Goal: Transaction & Acquisition: Book appointment/travel/reservation

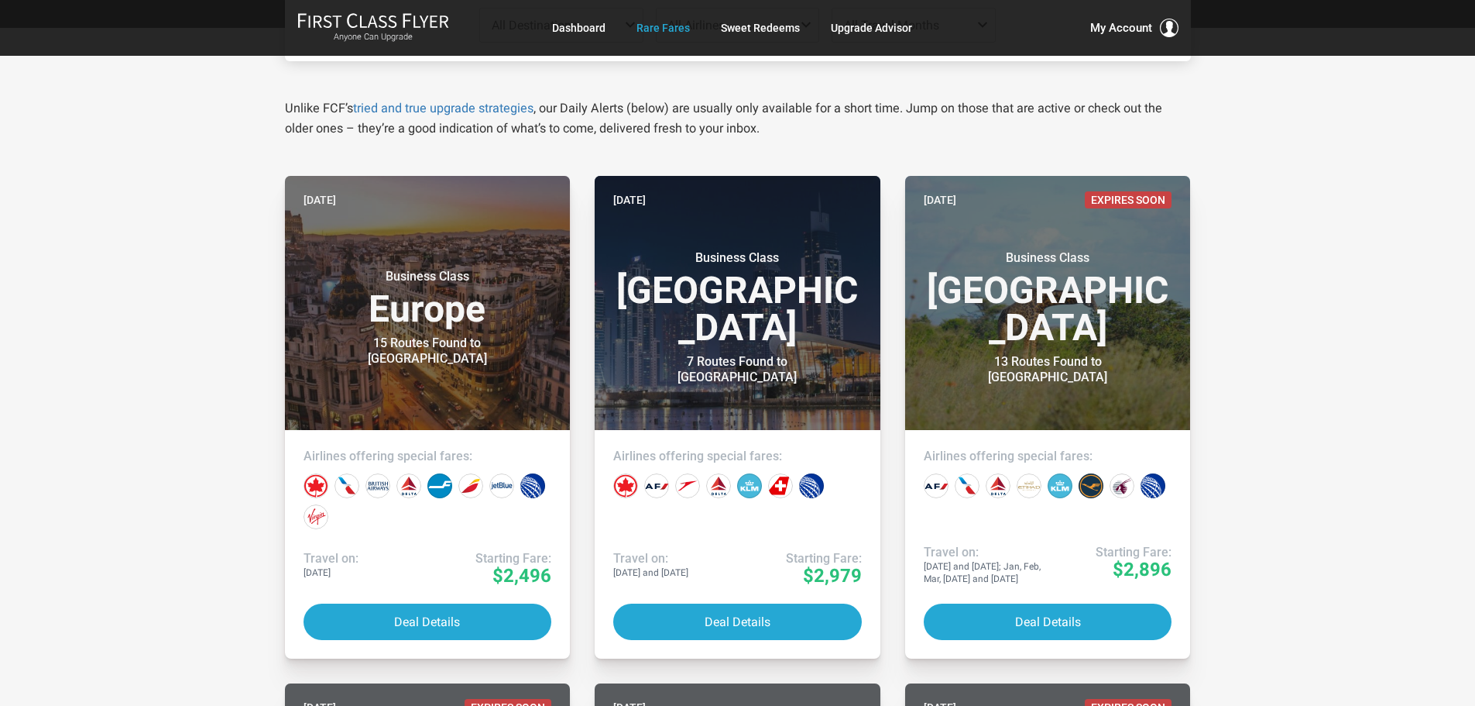
scroll to position [232, 0]
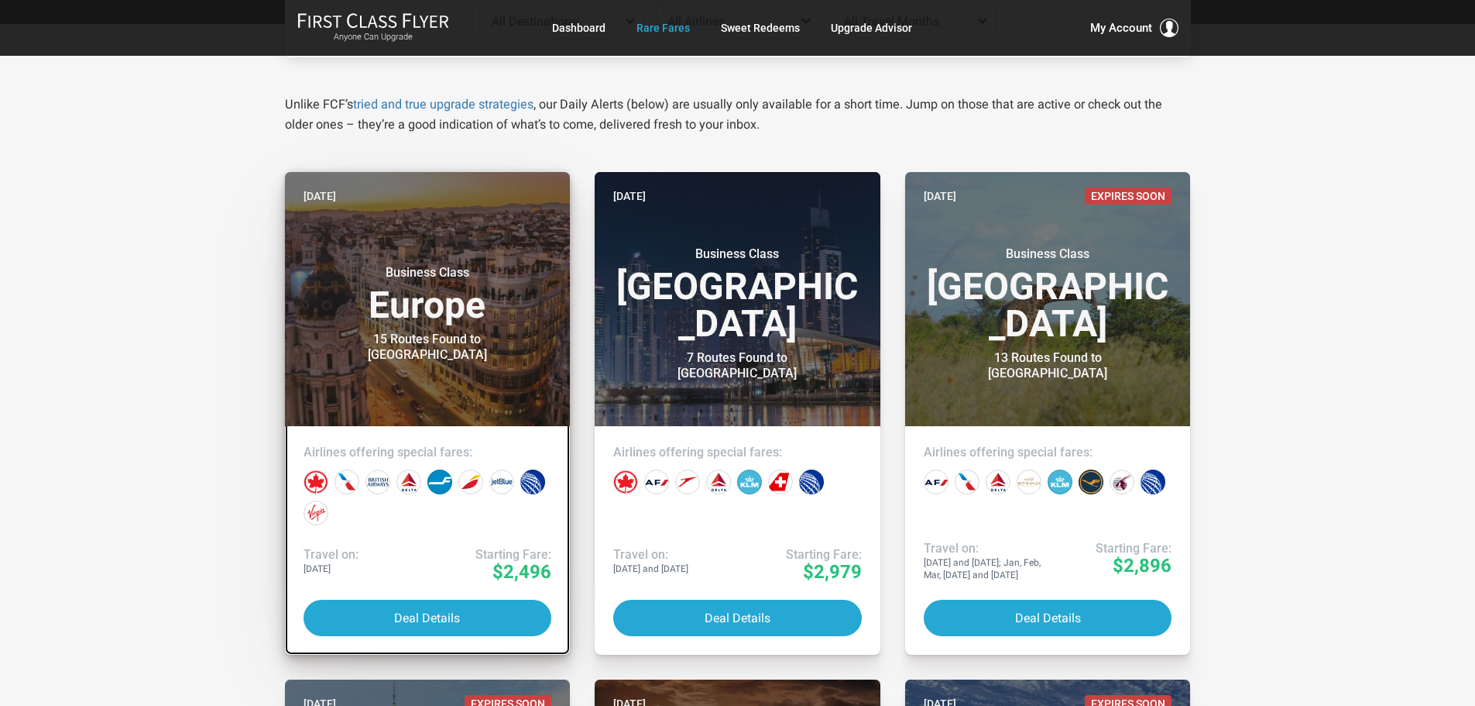
click at [392, 538] on link "Yesterday Business Class Europe 15 Routes Found to Madrid Airlines offering spe…" at bounding box center [428, 413] width 286 height 483
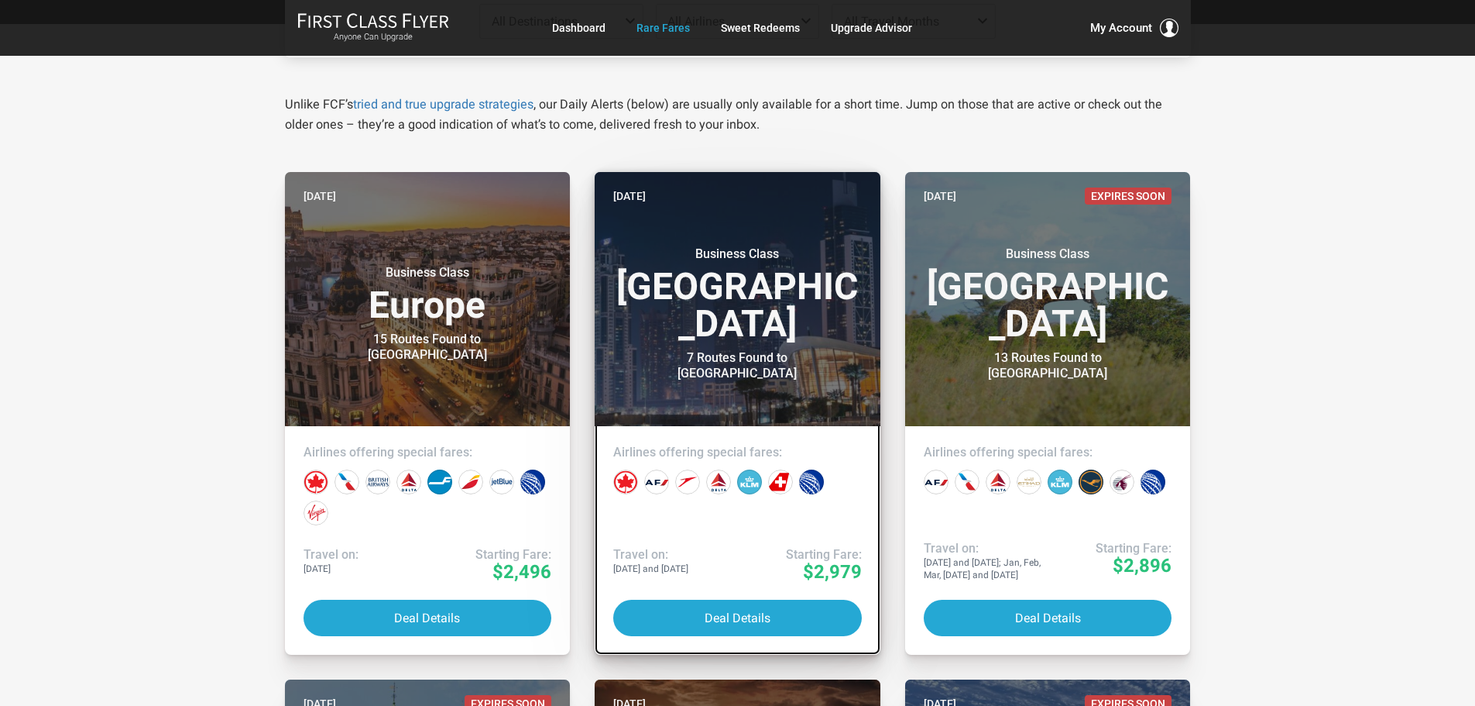
click at [732, 307] on h3 "Business Class Middle East" at bounding box center [737, 294] width 249 height 96
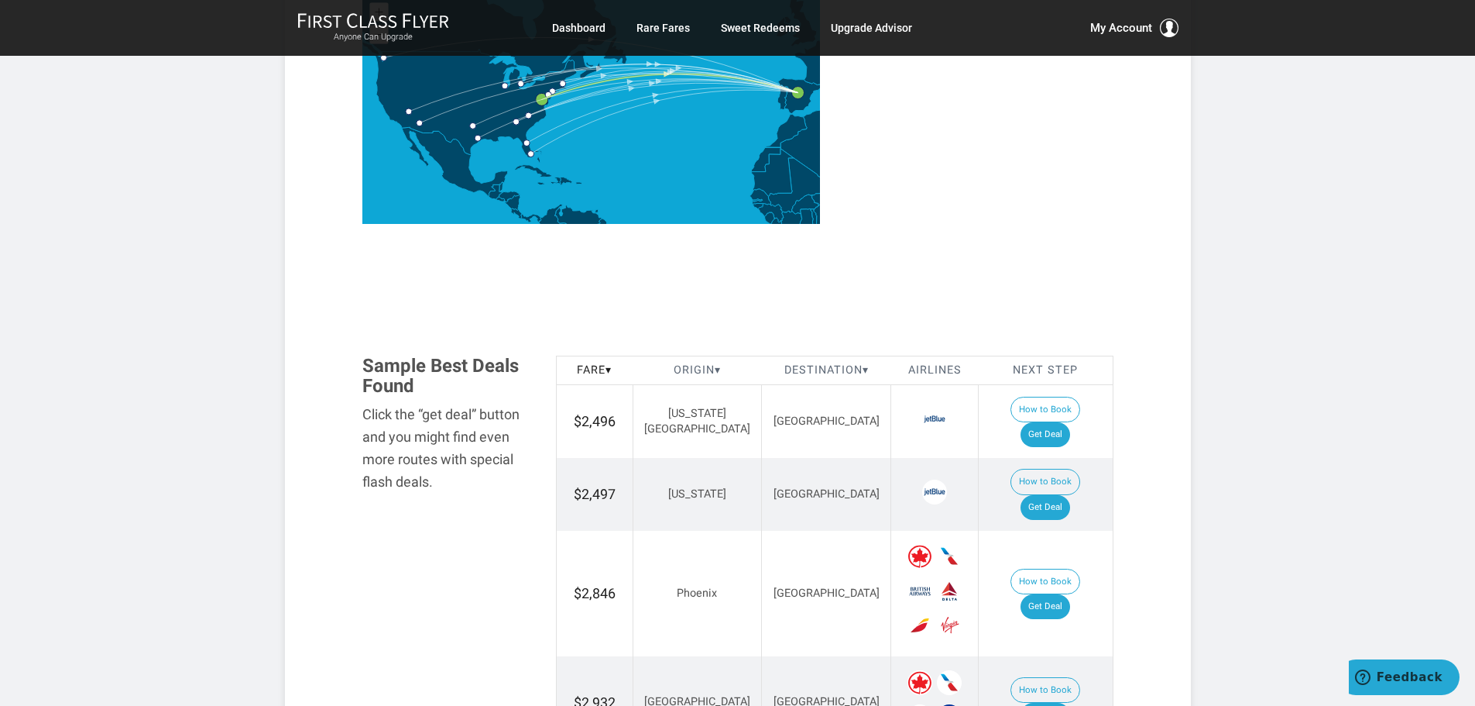
scroll to position [697, 0]
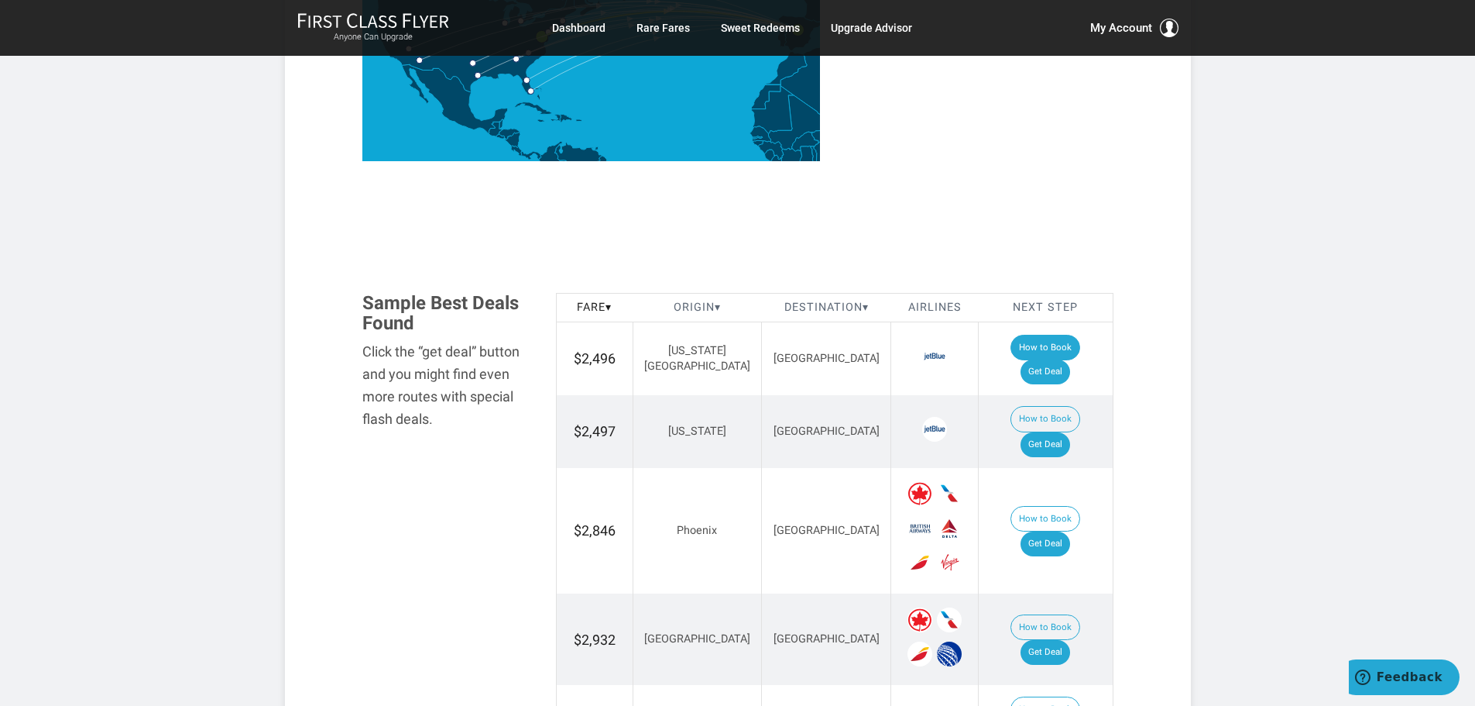
click at [1011, 346] on button "How to Book" at bounding box center [1046, 348] width 70 height 26
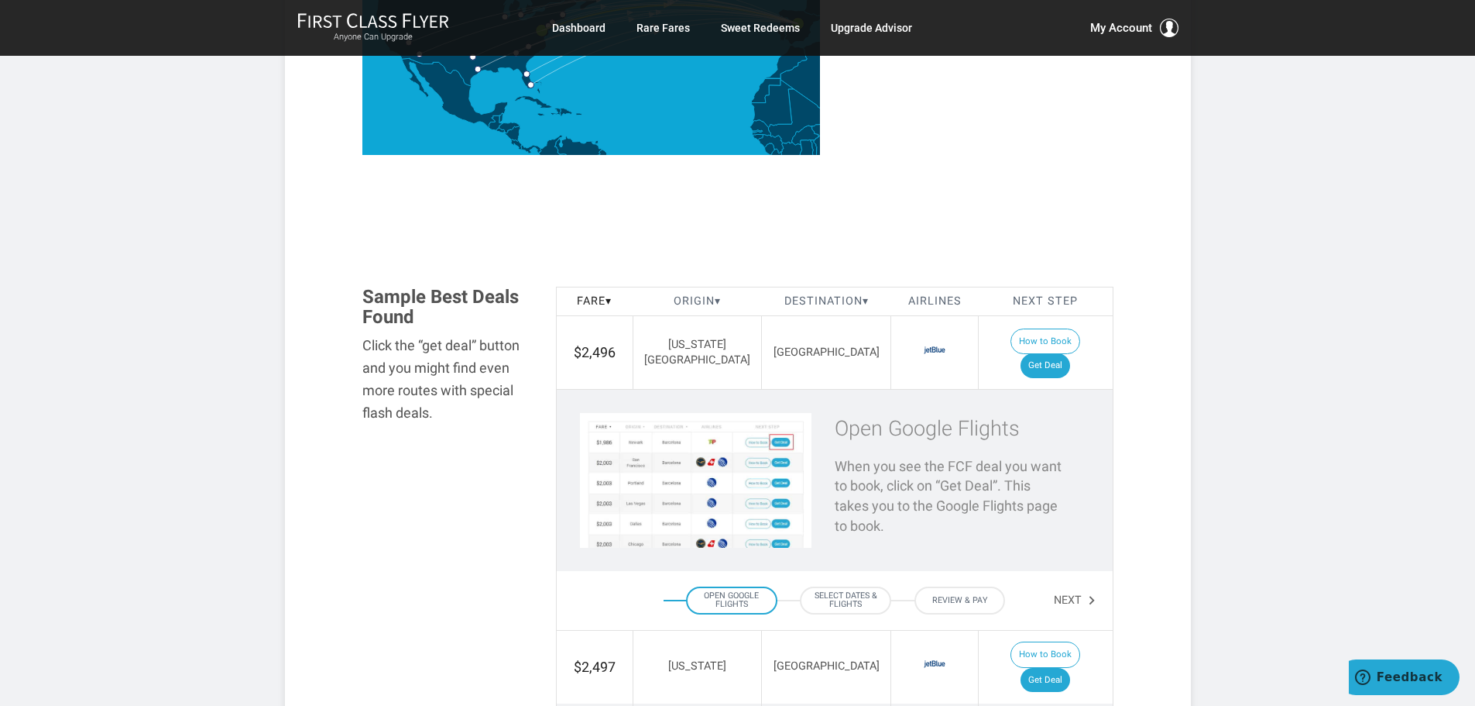
scroll to position [620, 0]
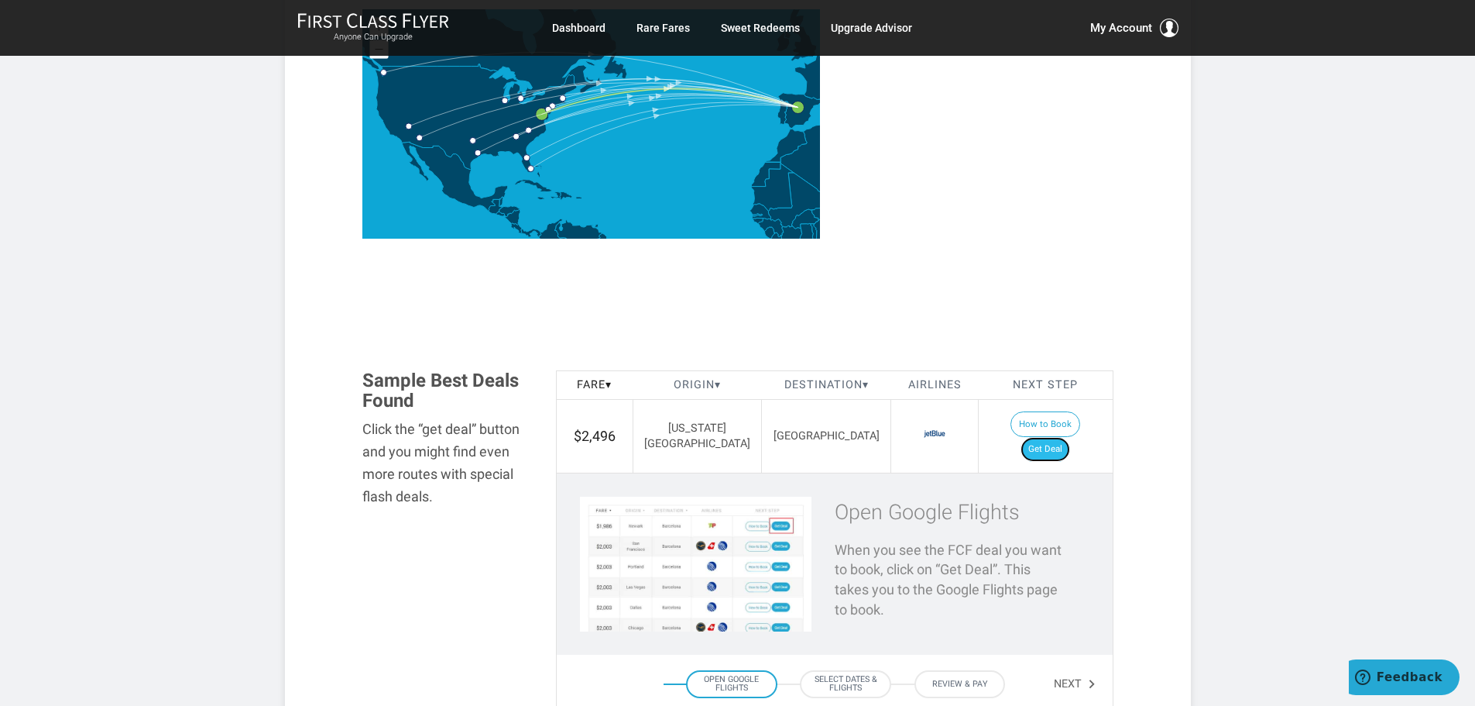
click at [1061, 437] on link "Get Deal" at bounding box center [1046, 449] width 50 height 25
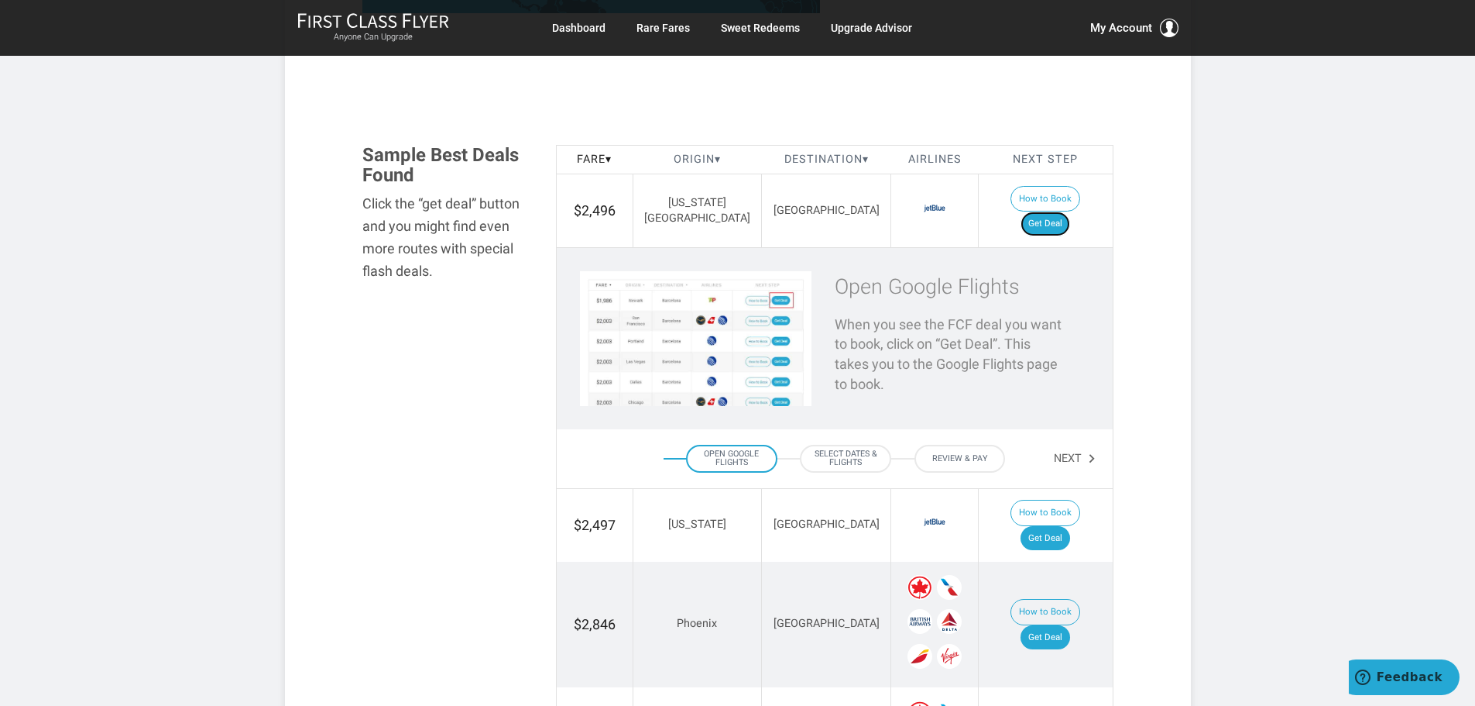
scroll to position [852, 0]
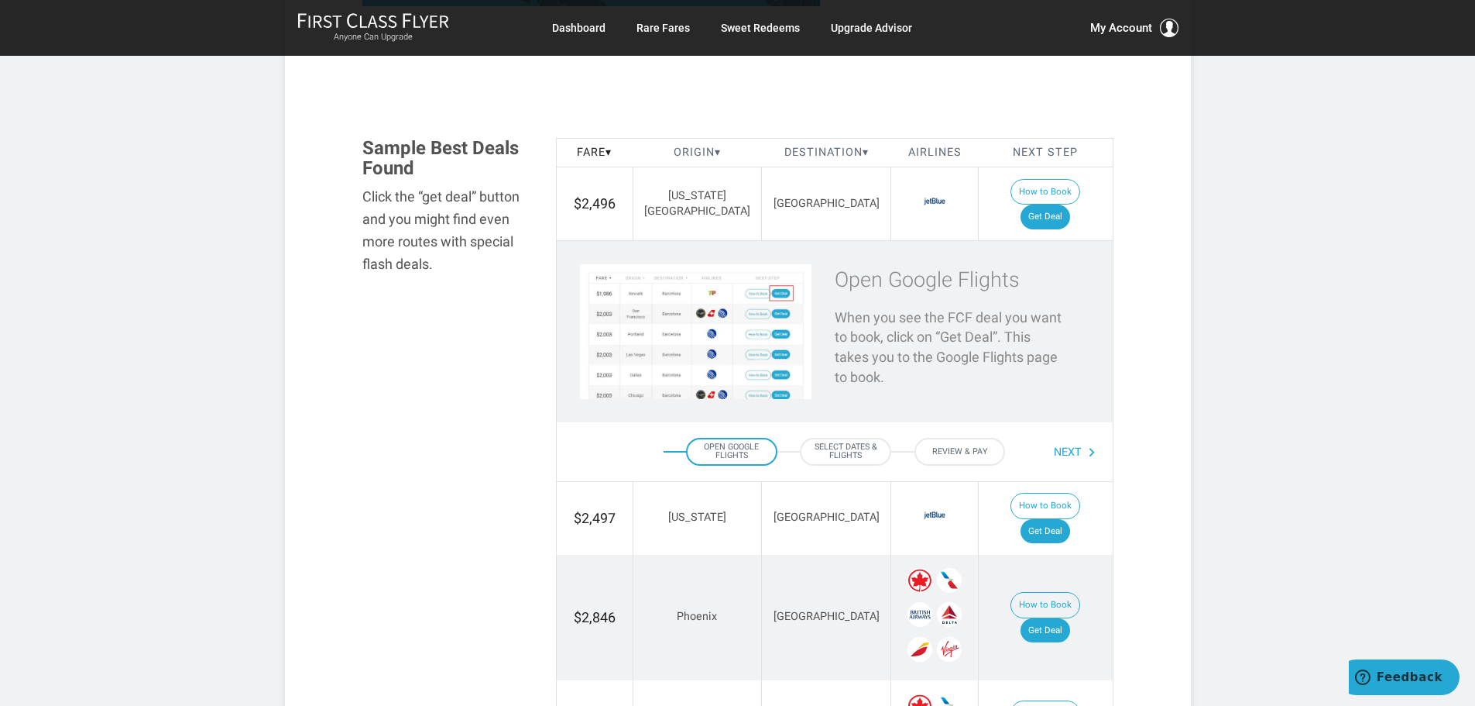
click at [1067, 439] on button "Next" at bounding box center [1075, 452] width 43 height 26
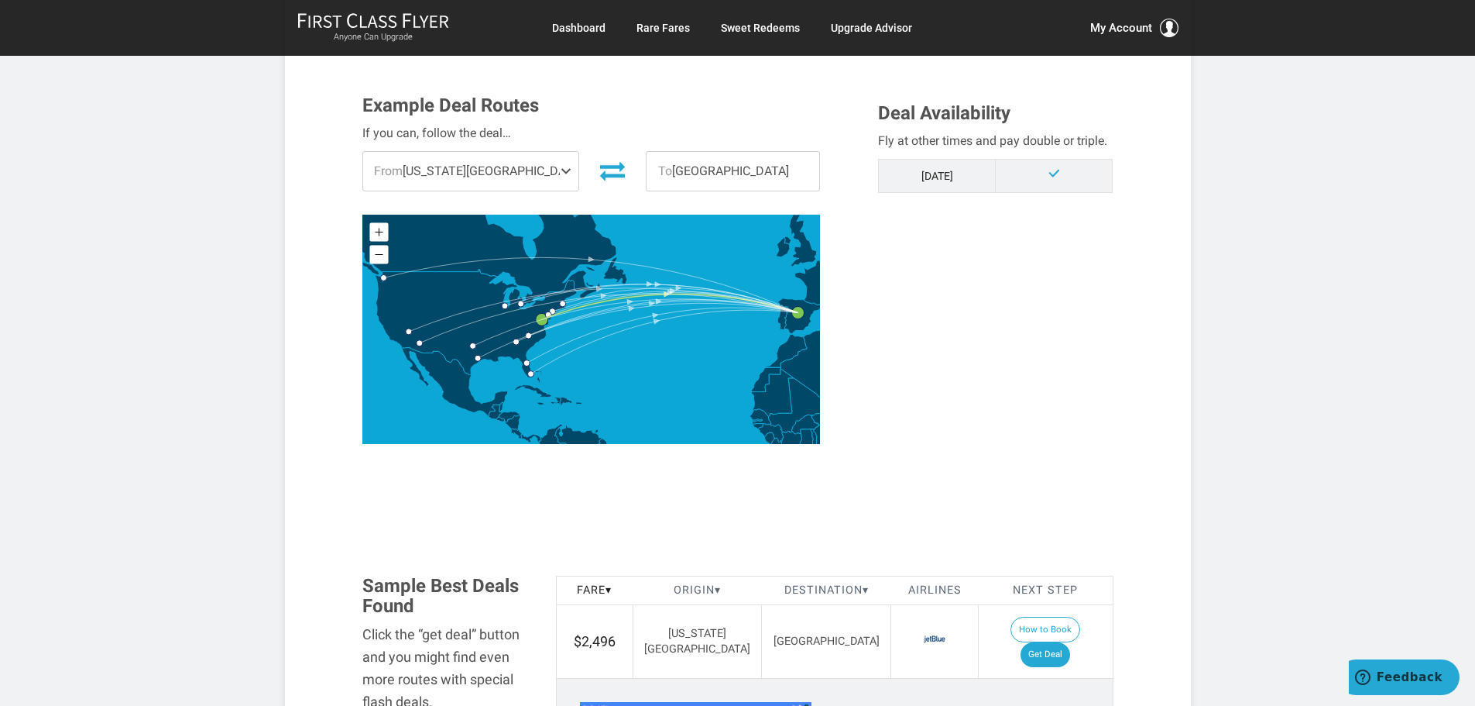
scroll to position [387, 0]
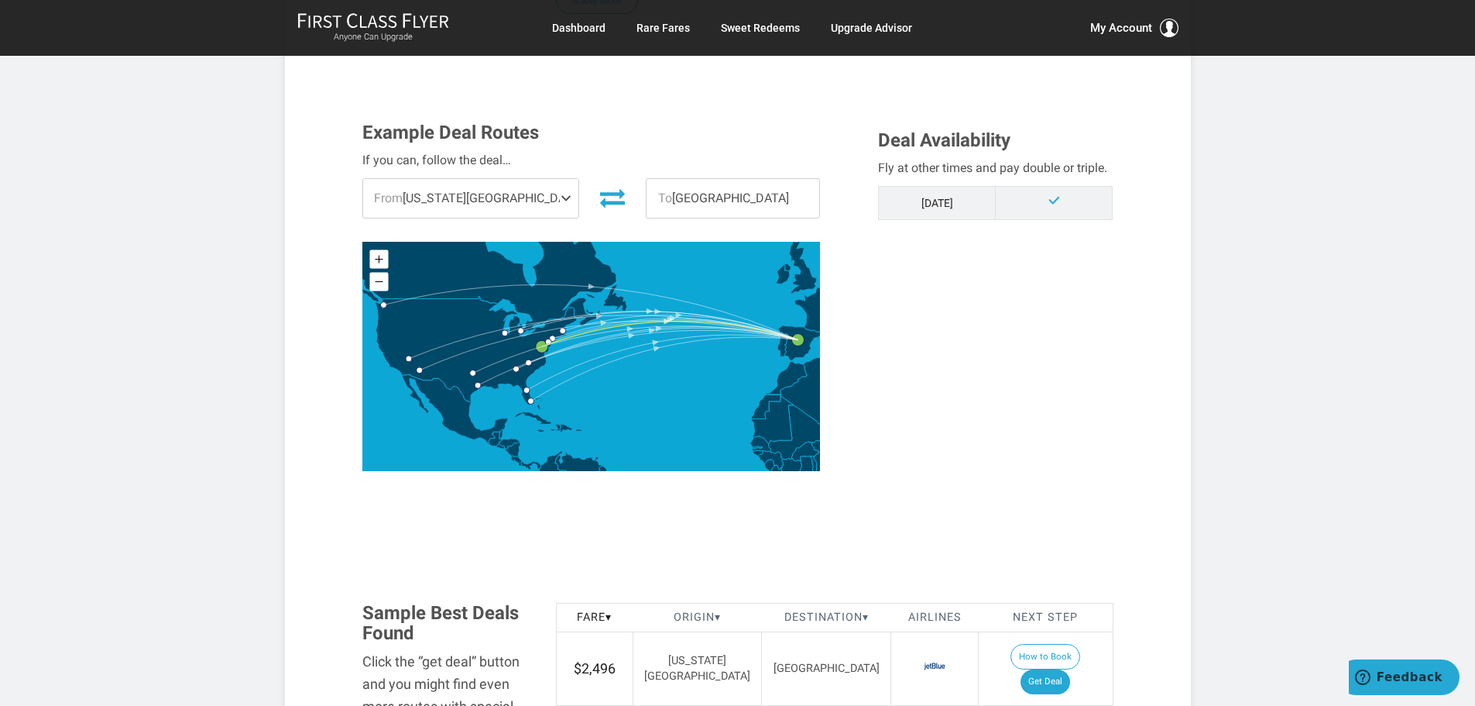
click at [560, 194] on span at bounding box center [569, 198] width 19 height 39
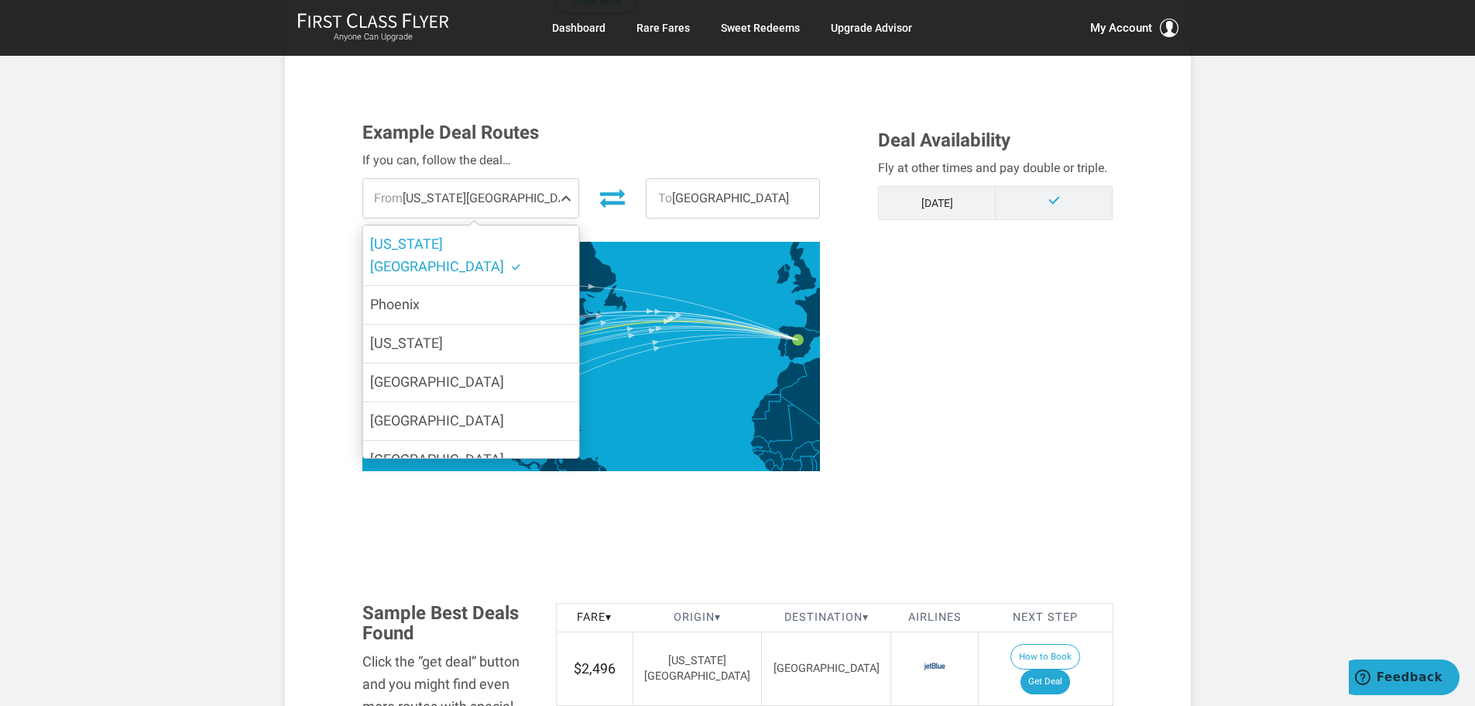
click at [560, 194] on span at bounding box center [569, 198] width 19 height 39
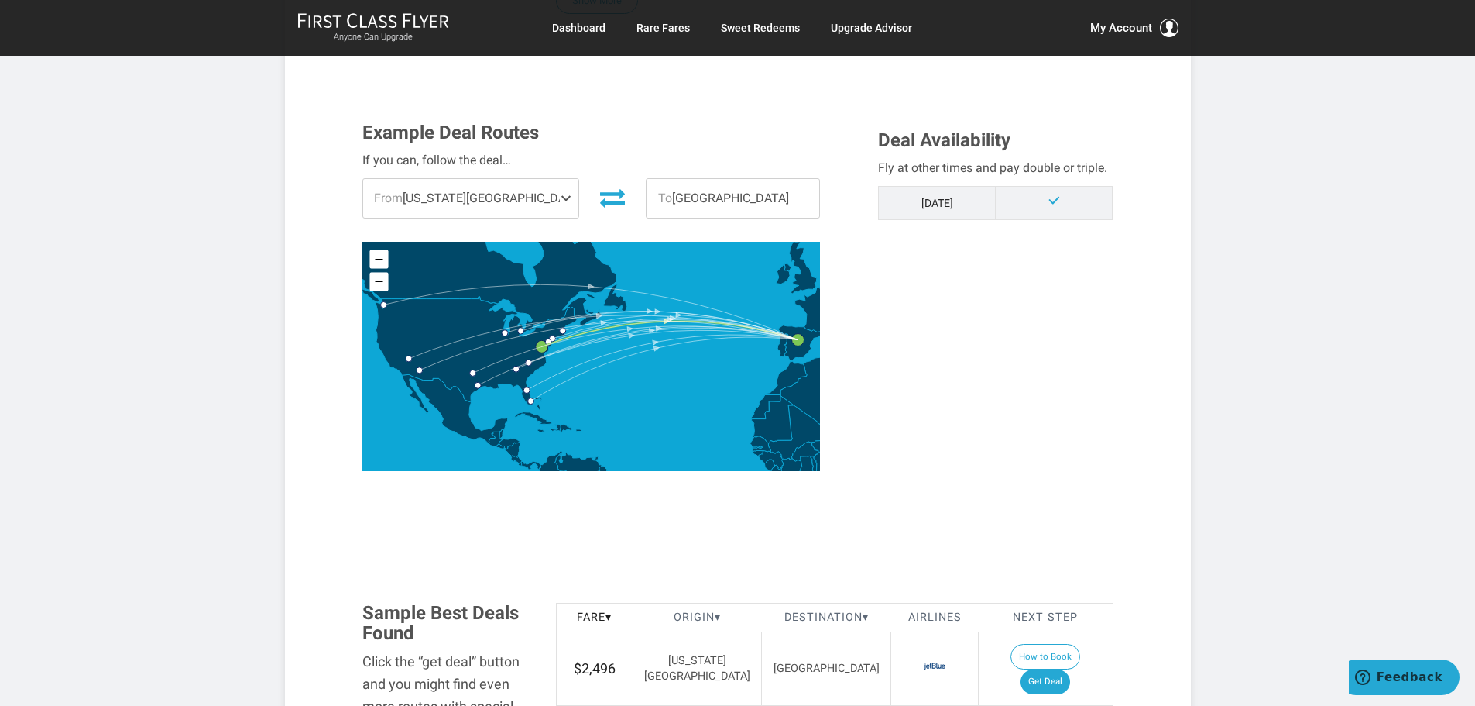
click at [560, 194] on span at bounding box center [569, 198] width 19 height 39
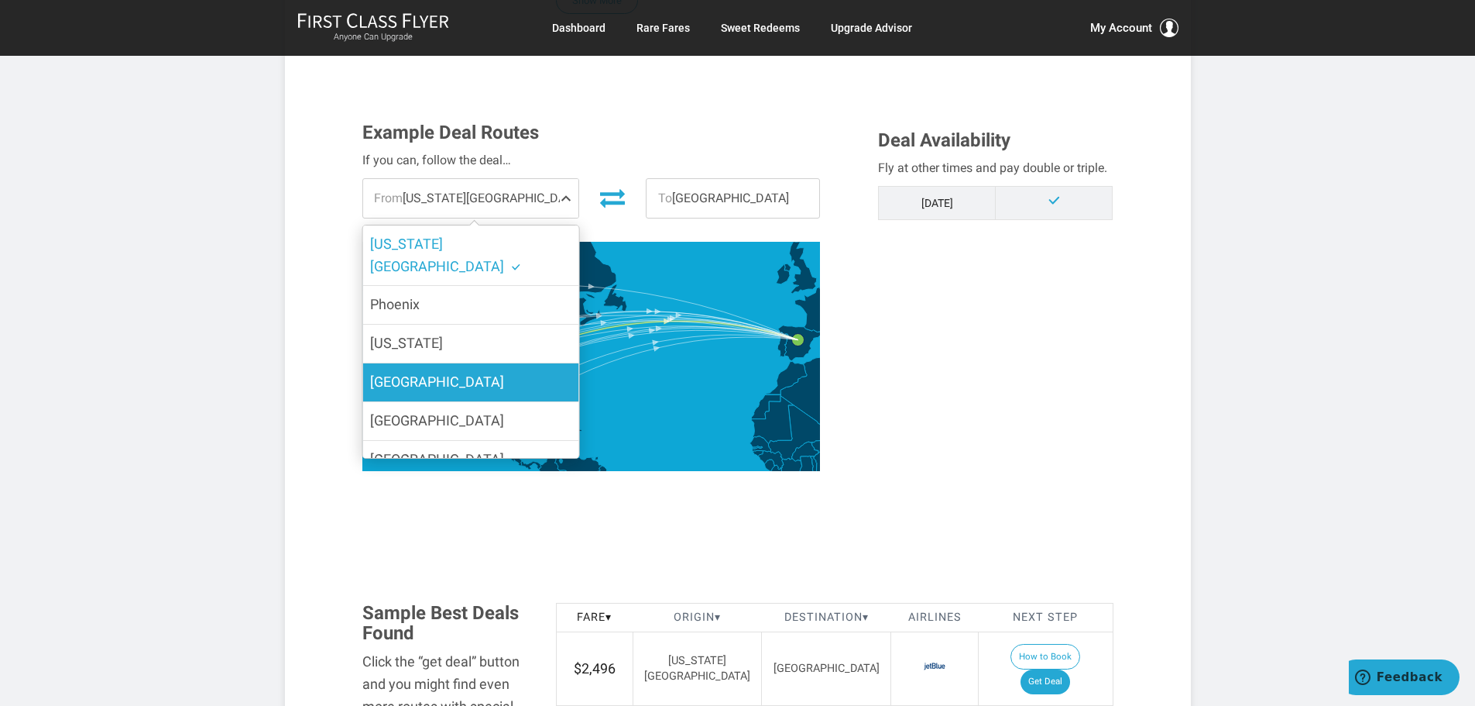
click at [479, 363] on label "[GEOGRAPHIC_DATA]" at bounding box center [470, 382] width 216 height 38
click at [0, 0] on input "[GEOGRAPHIC_DATA]" at bounding box center [0, 0] width 0 height 0
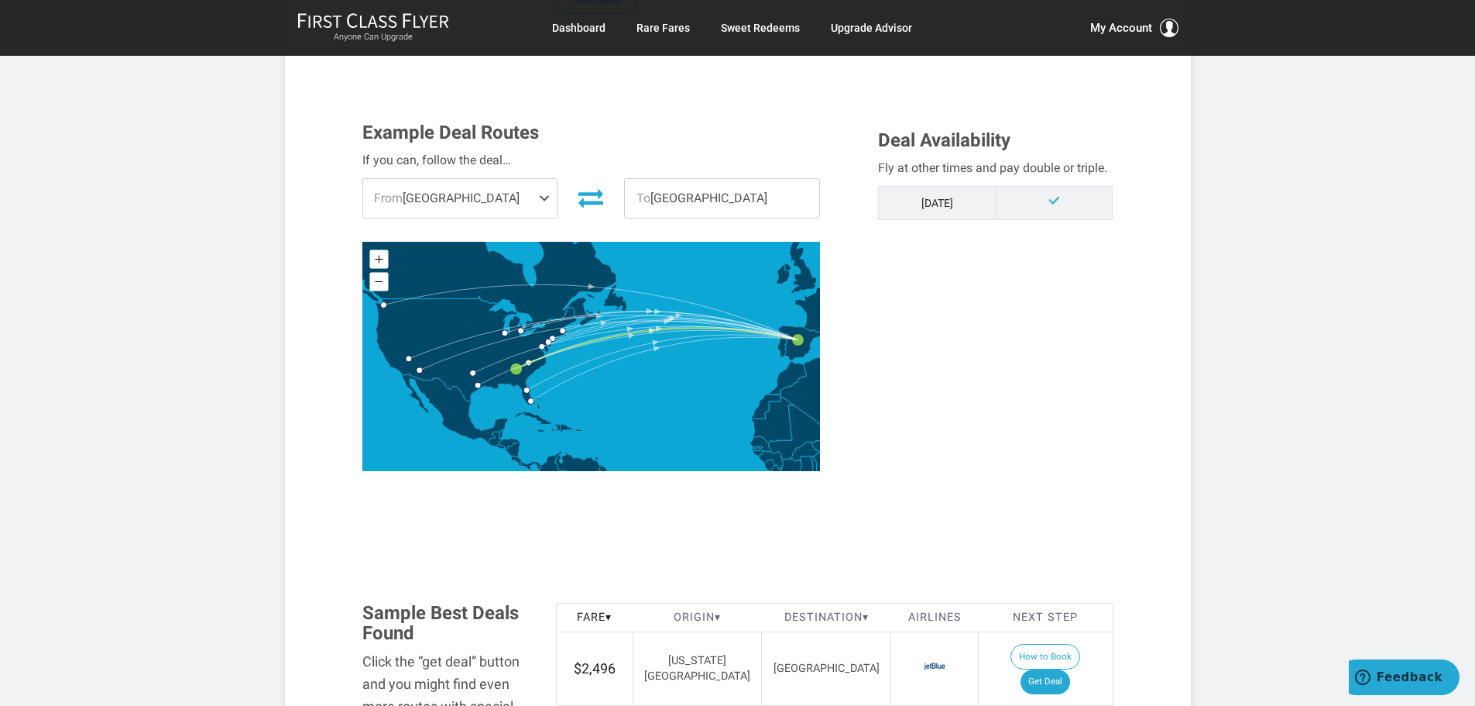
click at [697, 195] on span "To [GEOGRAPHIC_DATA]" at bounding box center [722, 198] width 194 height 39
click at [547, 194] on span at bounding box center [547, 198] width 19 height 39
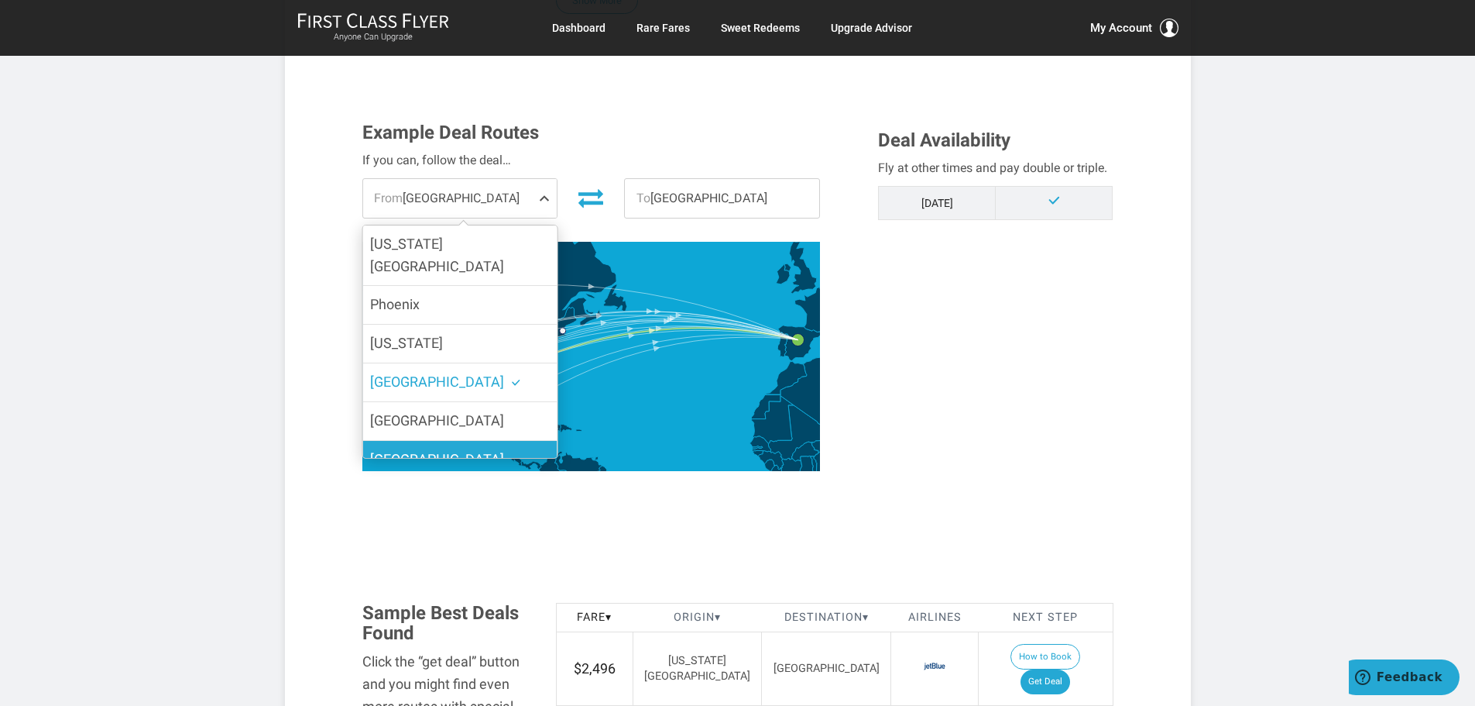
click at [456, 441] on label "[GEOGRAPHIC_DATA]" at bounding box center [459, 460] width 194 height 38
click at [0, 0] on input "[GEOGRAPHIC_DATA]" at bounding box center [0, 0] width 0 height 0
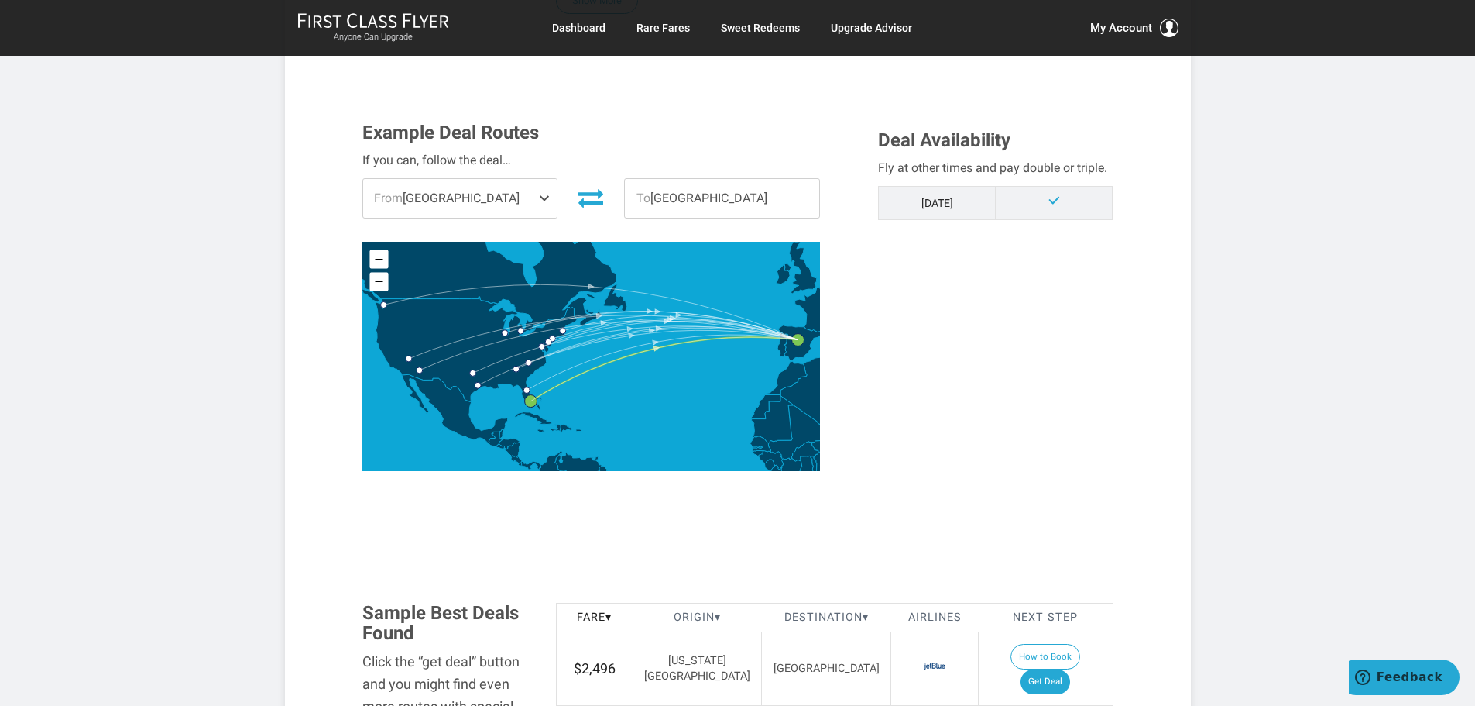
scroll to position [0, 0]
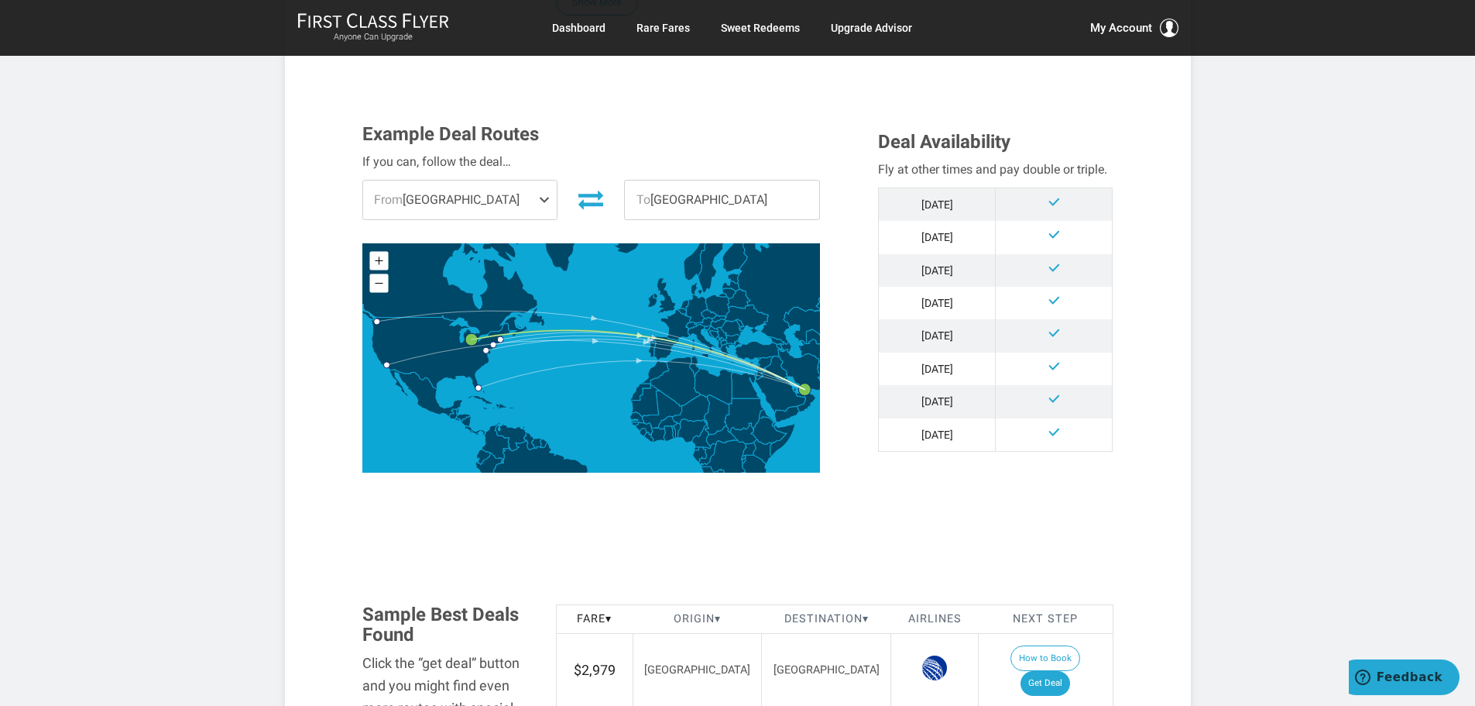
scroll to position [387, 0]
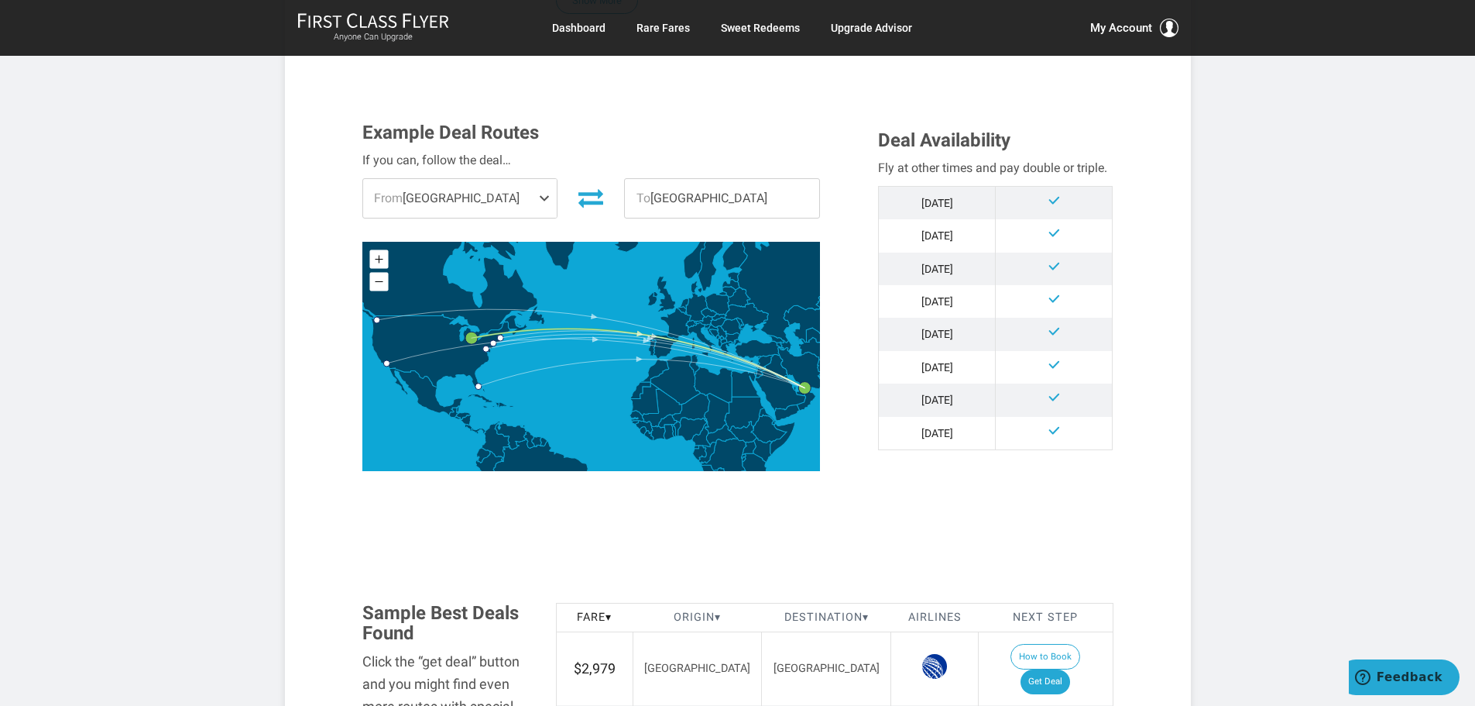
click at [548, 196] on span at bounding box center [547, 198] width 19 height 39
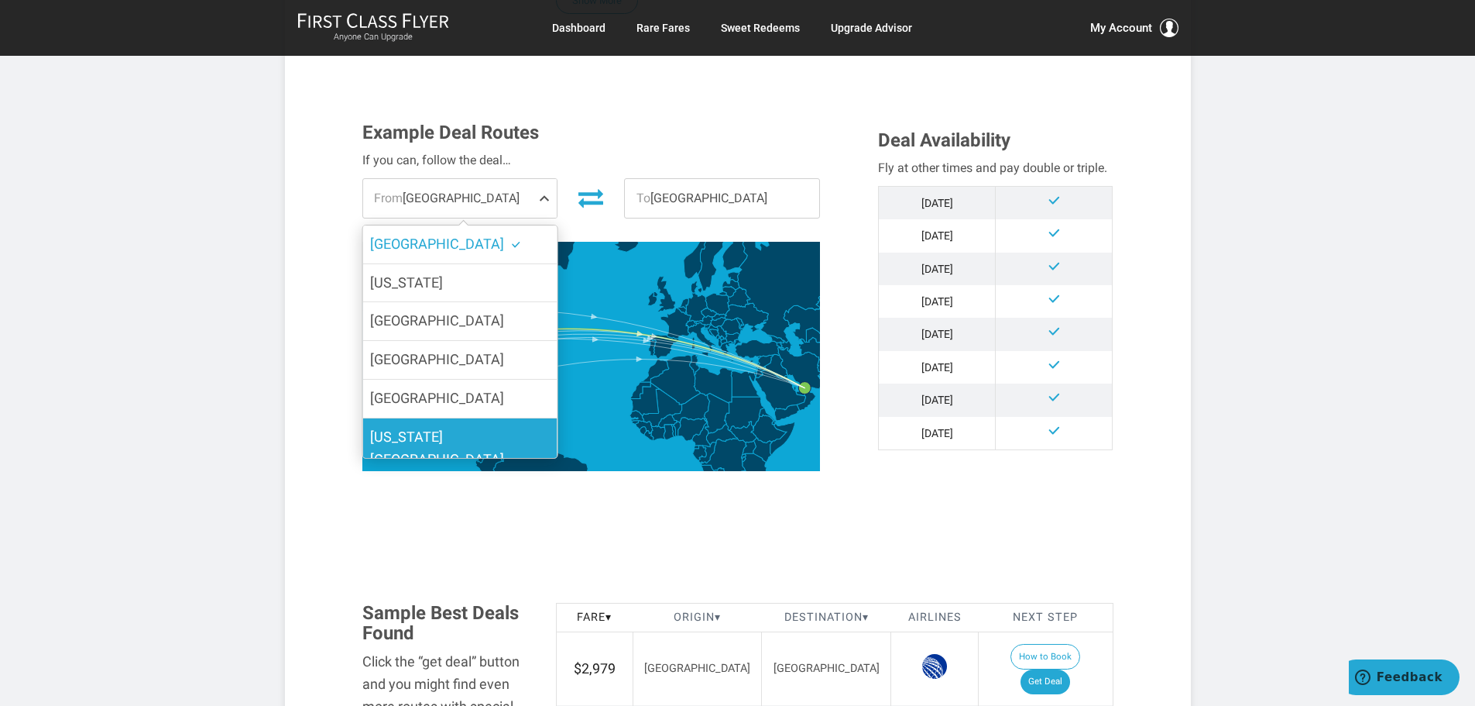
click at [436, 430] on span "[US_STATE][GEOGRAPHIC_DATA]" at bounding box center [437, 447] width 134 height 39
click at [0, 0] on input "[US_STATE][GEOGRAPHIC_DATA]" at bounding box center [0, 0] width 0 height 0
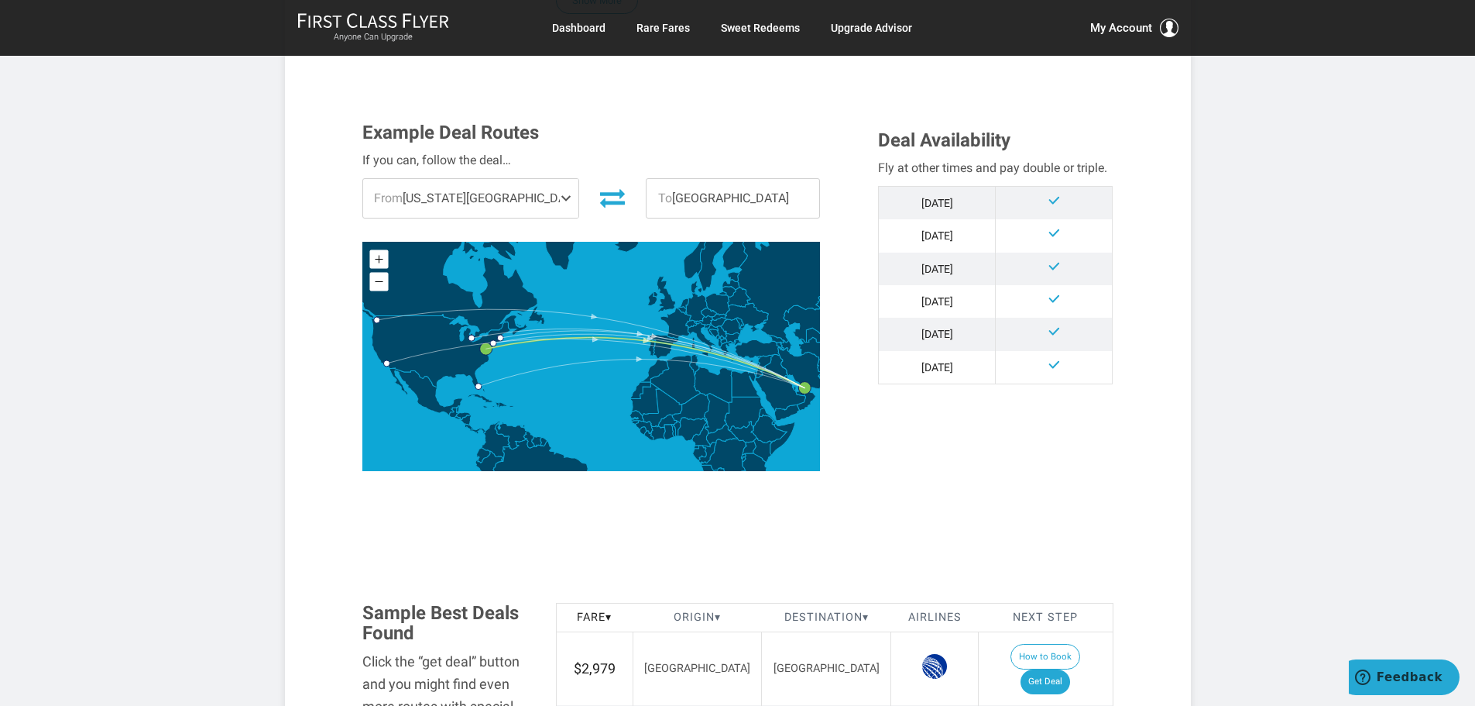
click at [712, 196] on span "To Dubai" at bounding box center [733, 198] width 173 height 39
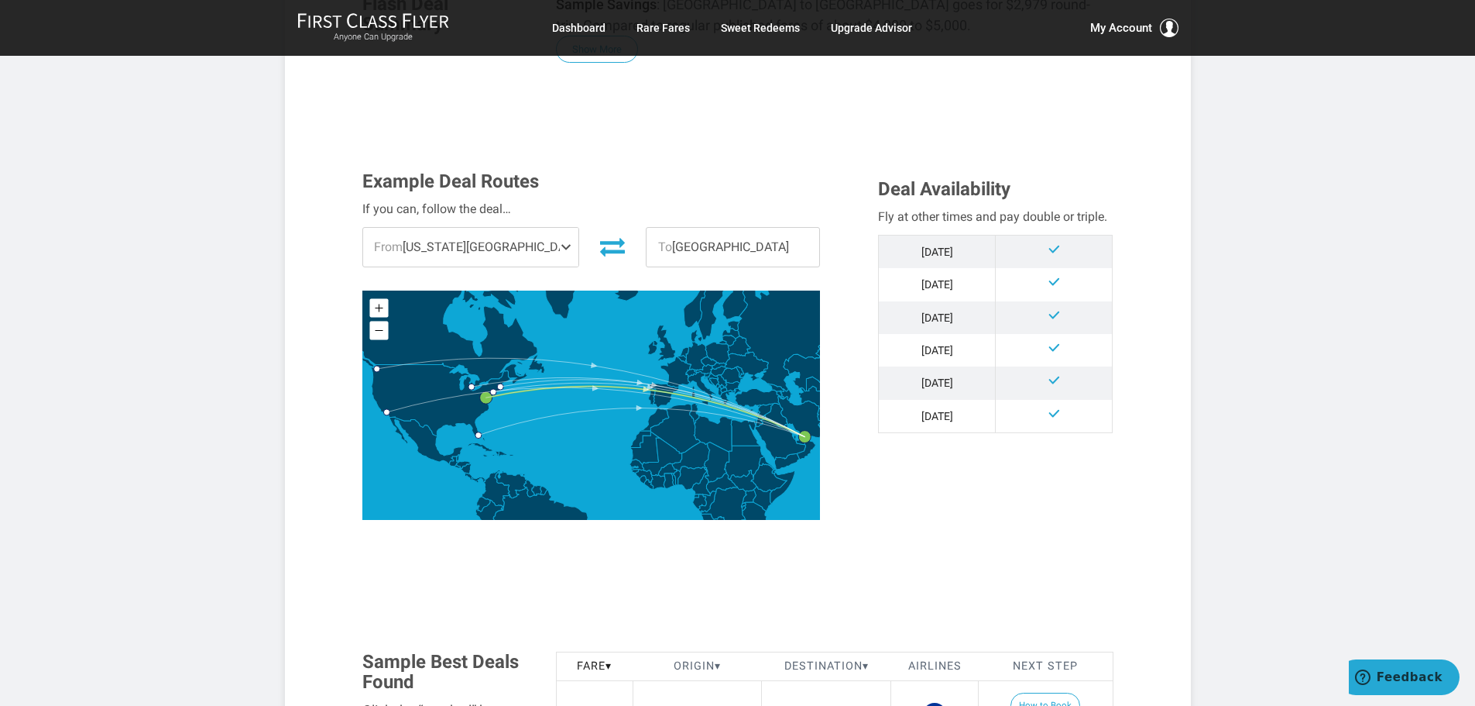
scroll to position [310, 0]
